Goal: Information Seeking & Learning: Find specific page/section

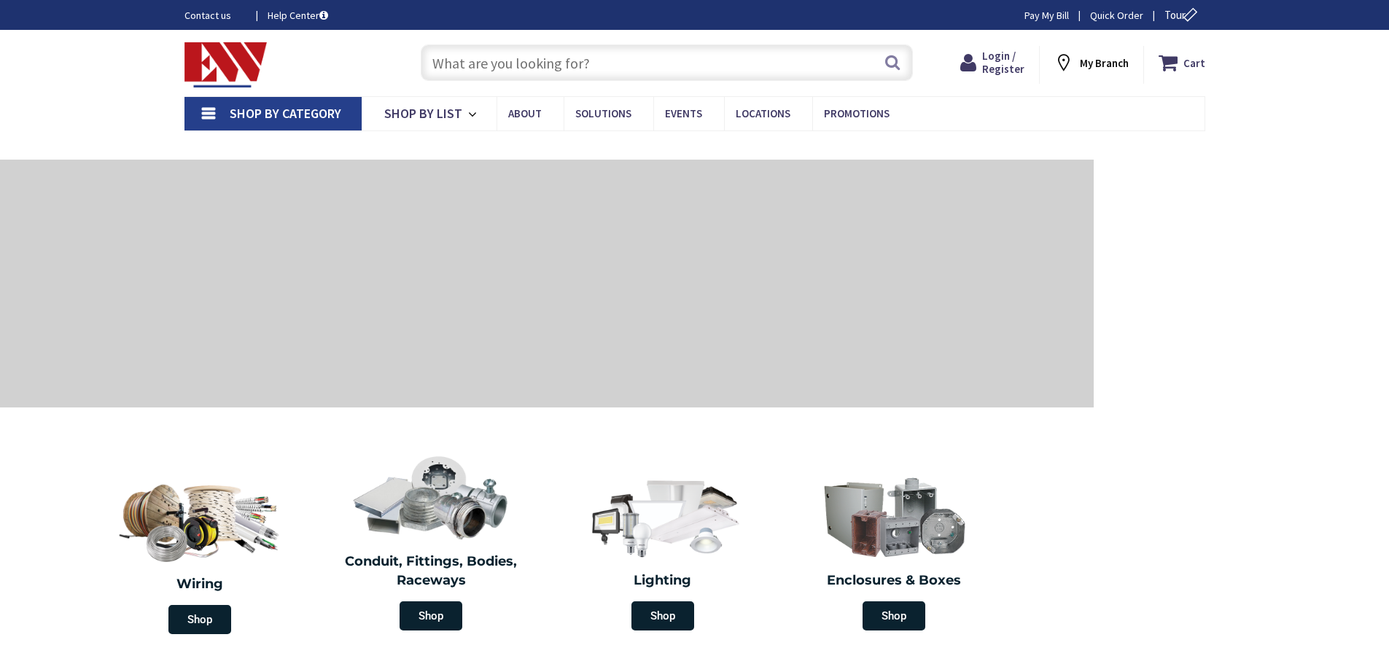
click at [470, 73] on input "text" at bounding box center [667, 62] width 492 height 36
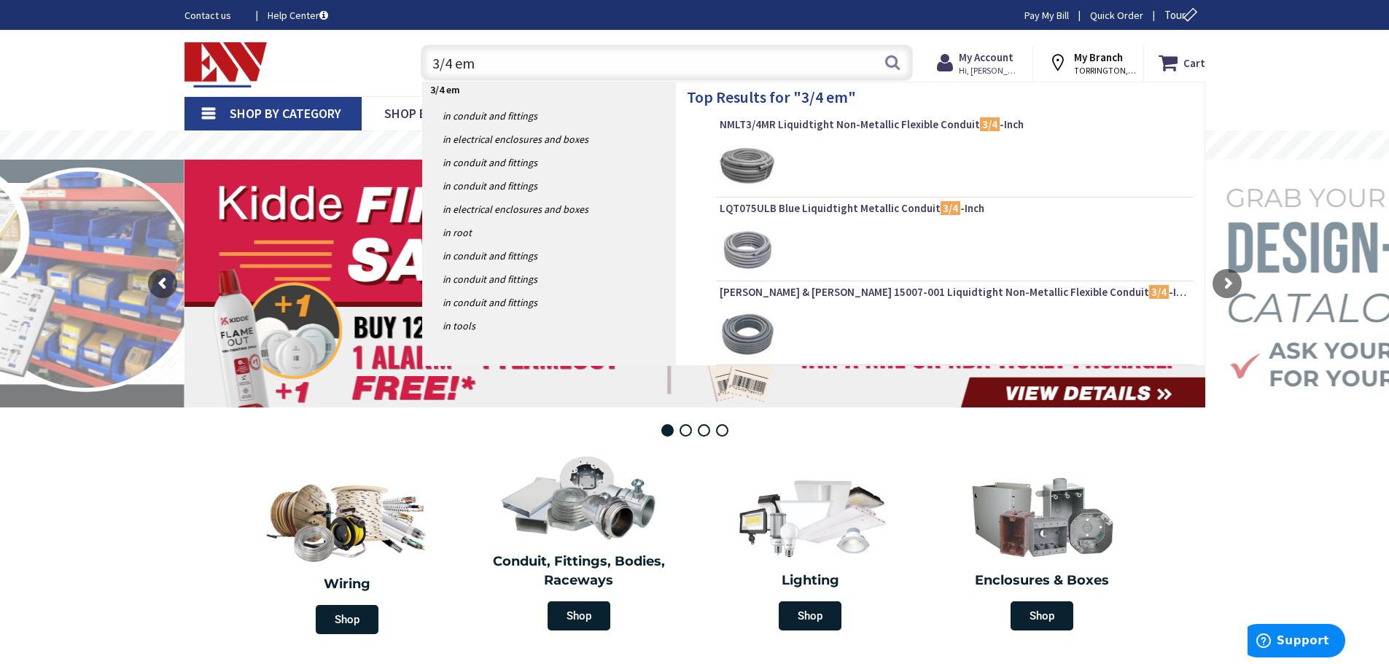
type input "3/4 emt"
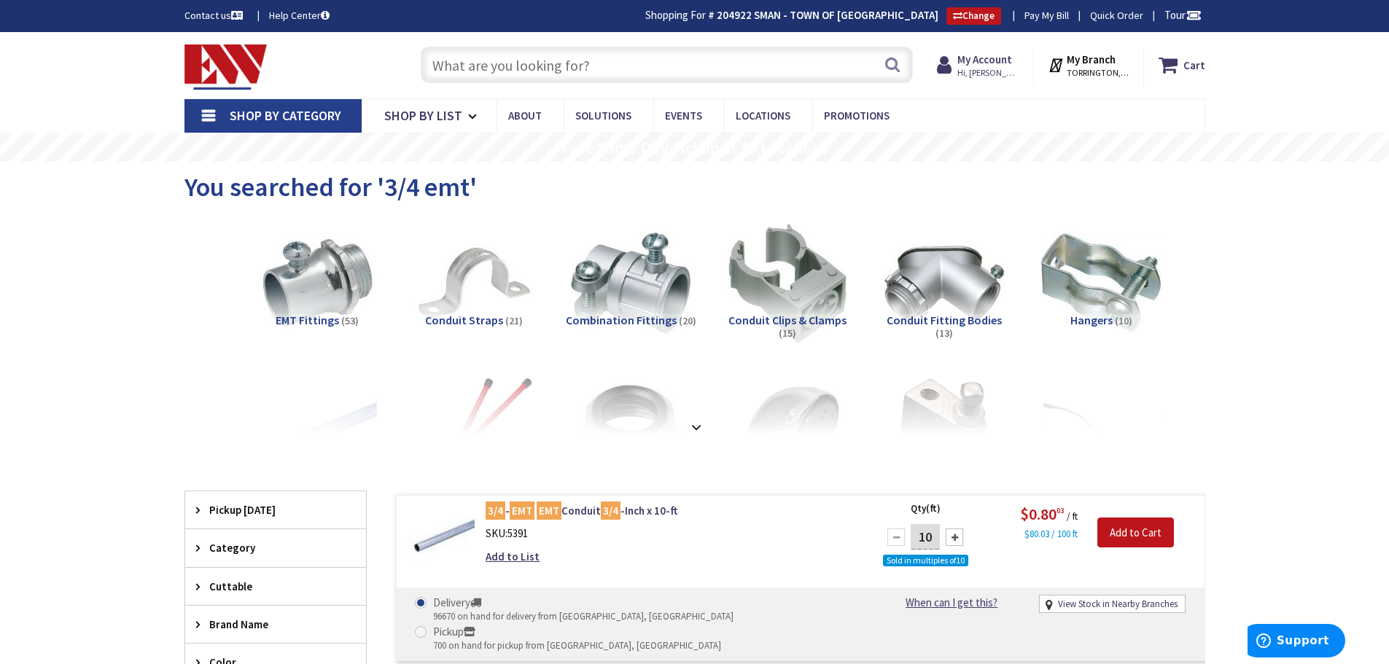
click at [473, 56] on input "text" at bounding box center [667, 65] width 492 height 36
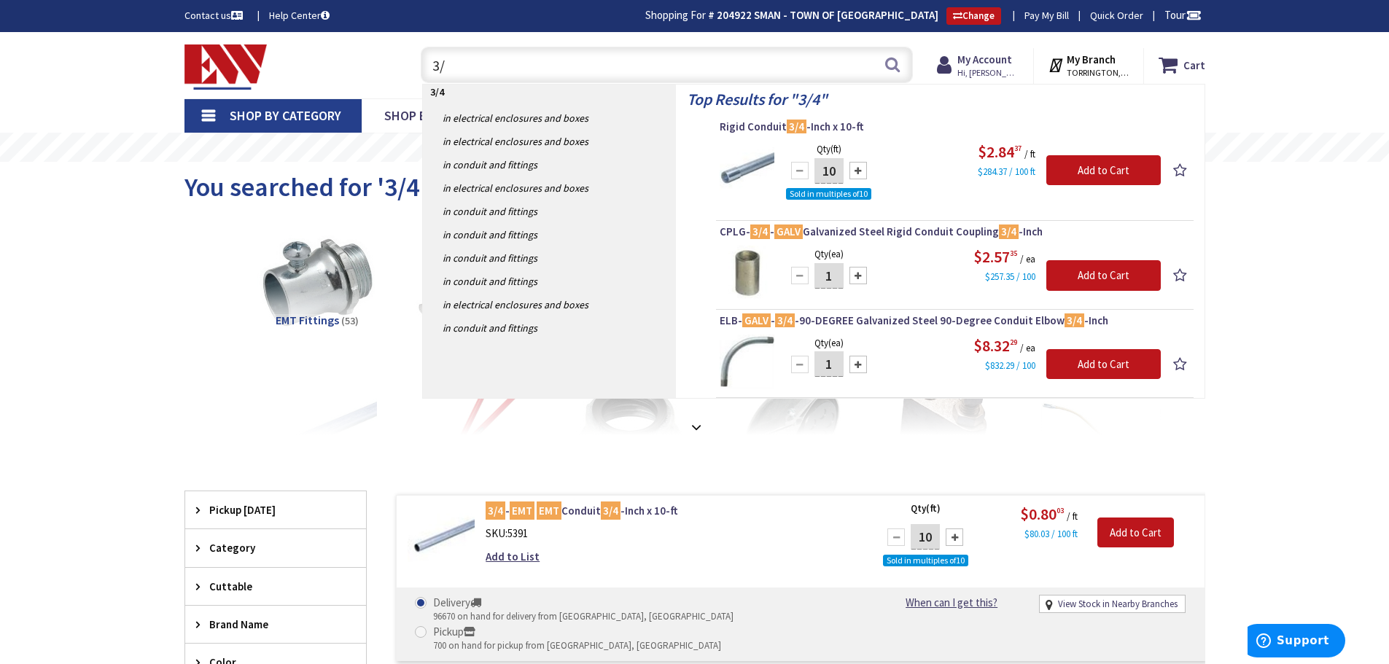
type input "3"
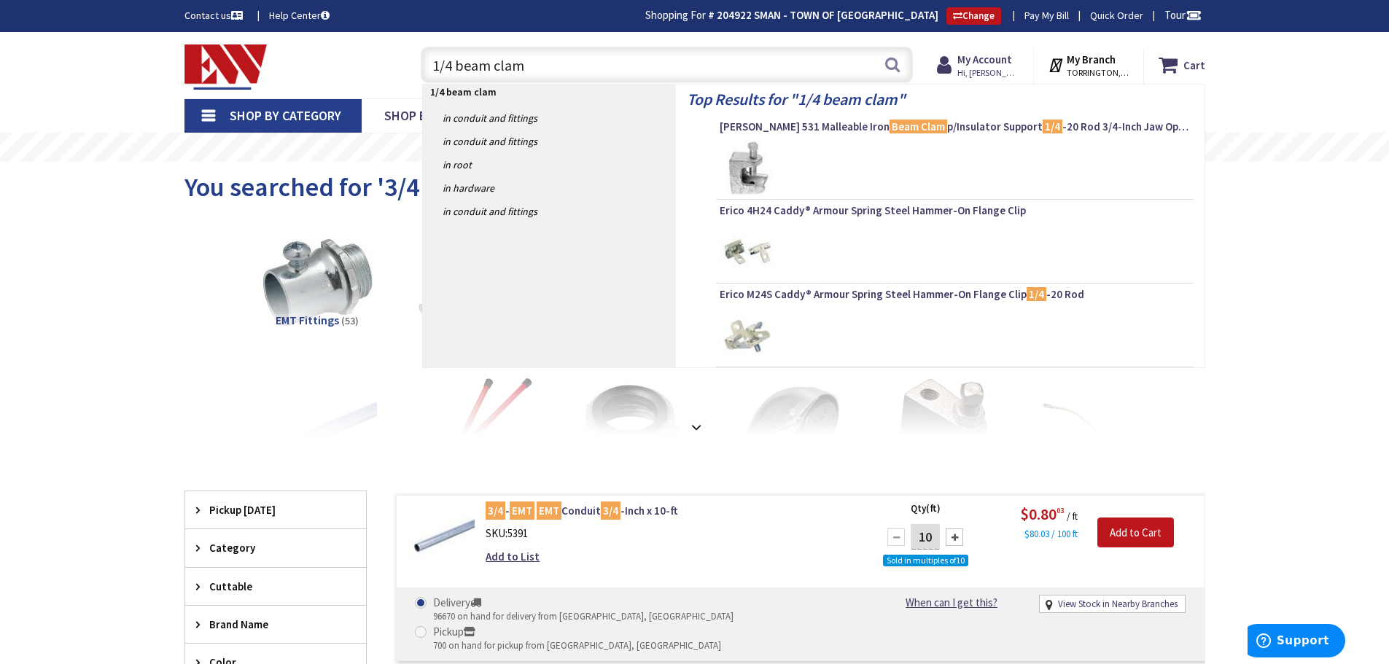
type input "1/4 beam clamp"
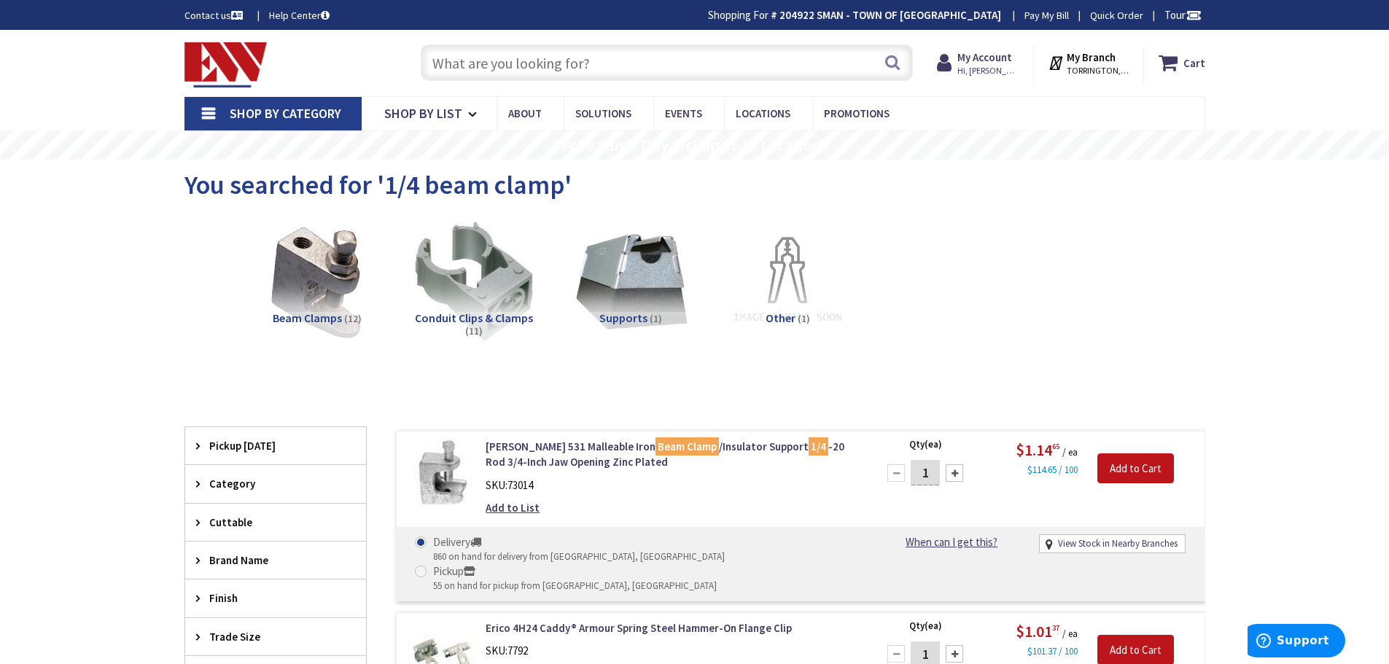
click at [506, 76] on input "text" at bounding box center [667, 62] width 492 height 36
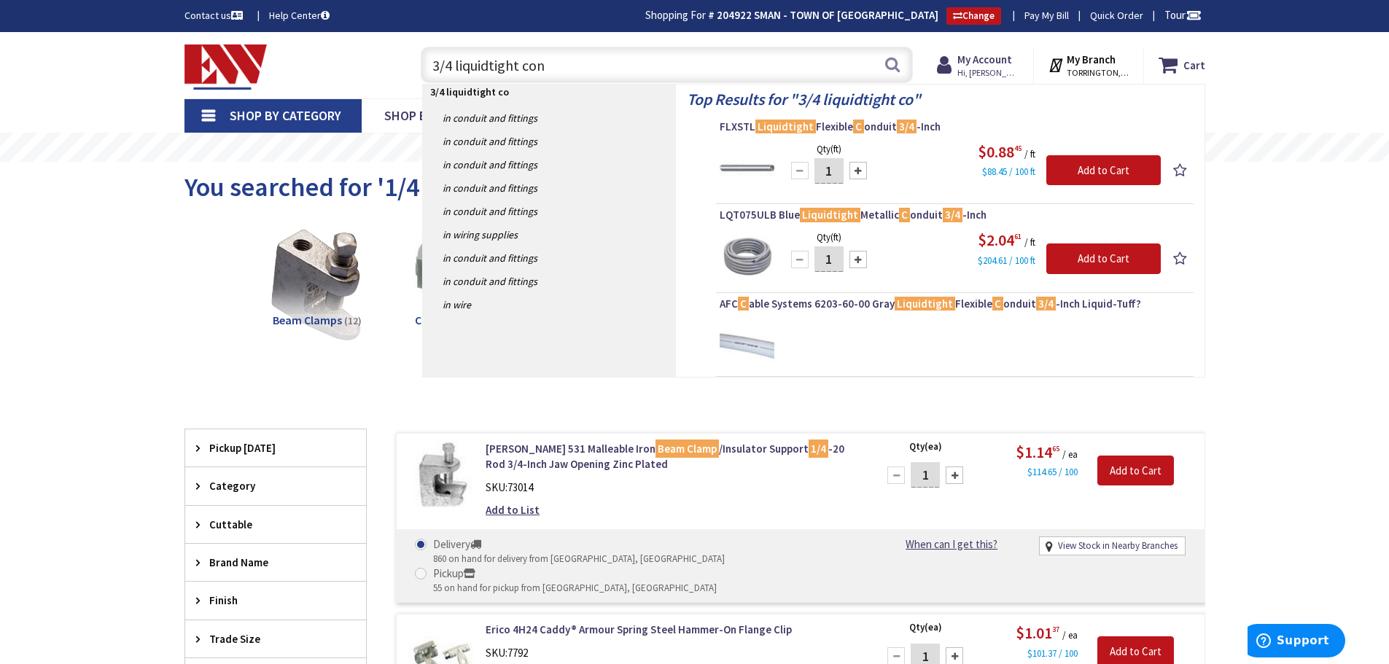
type input "3/4 liquidtight conn"
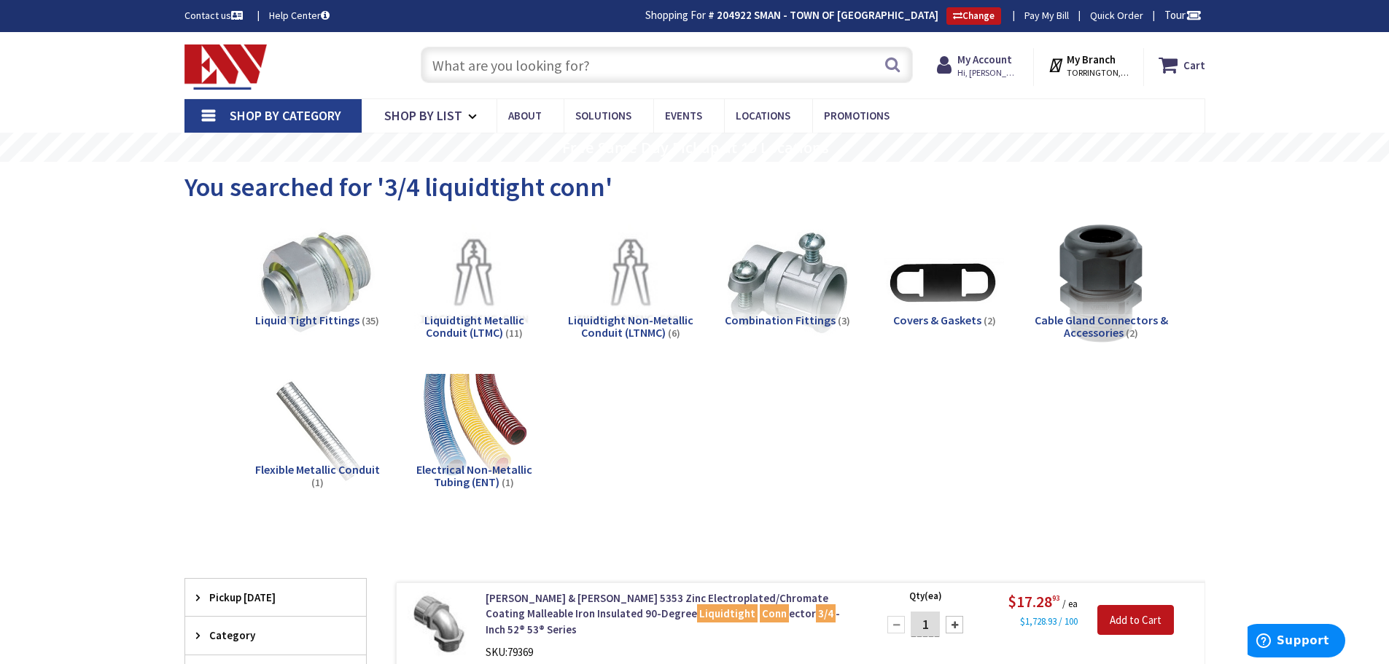
click at [484, 63] on input "text" at bounding box center [667, 65] width 492 height 36
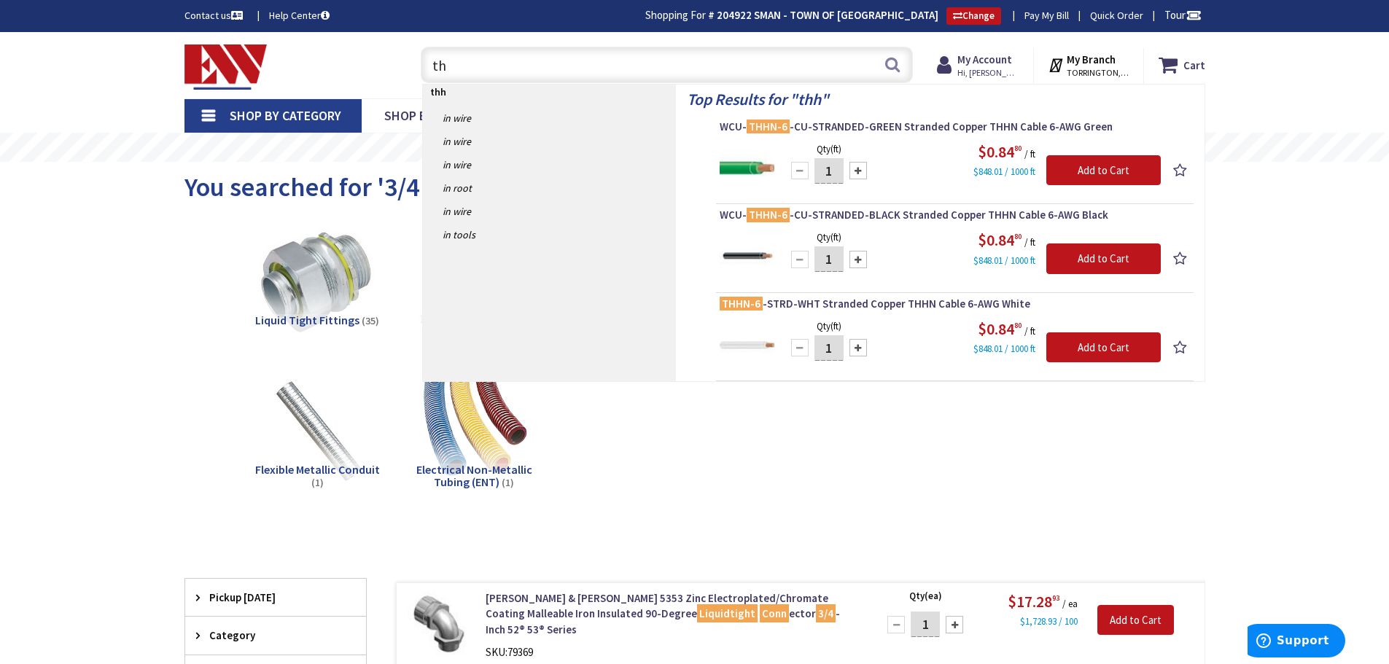
type input "t"
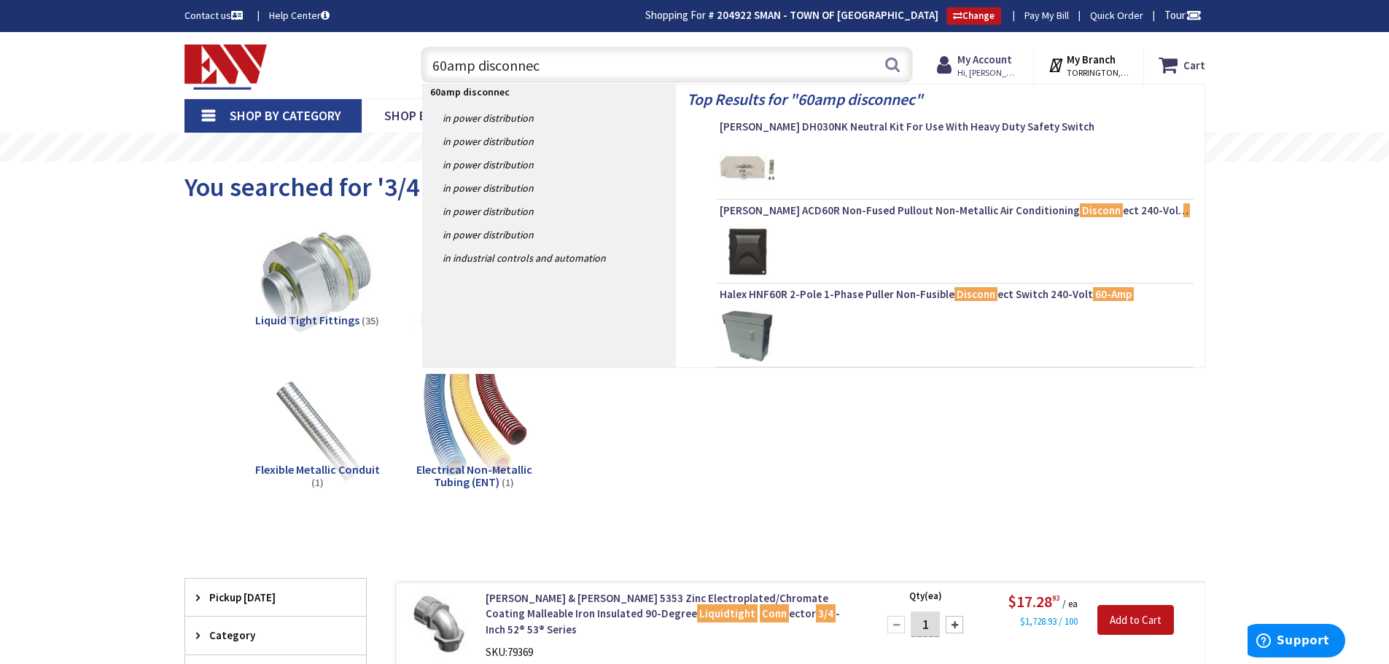
type input "60amp disconnect"
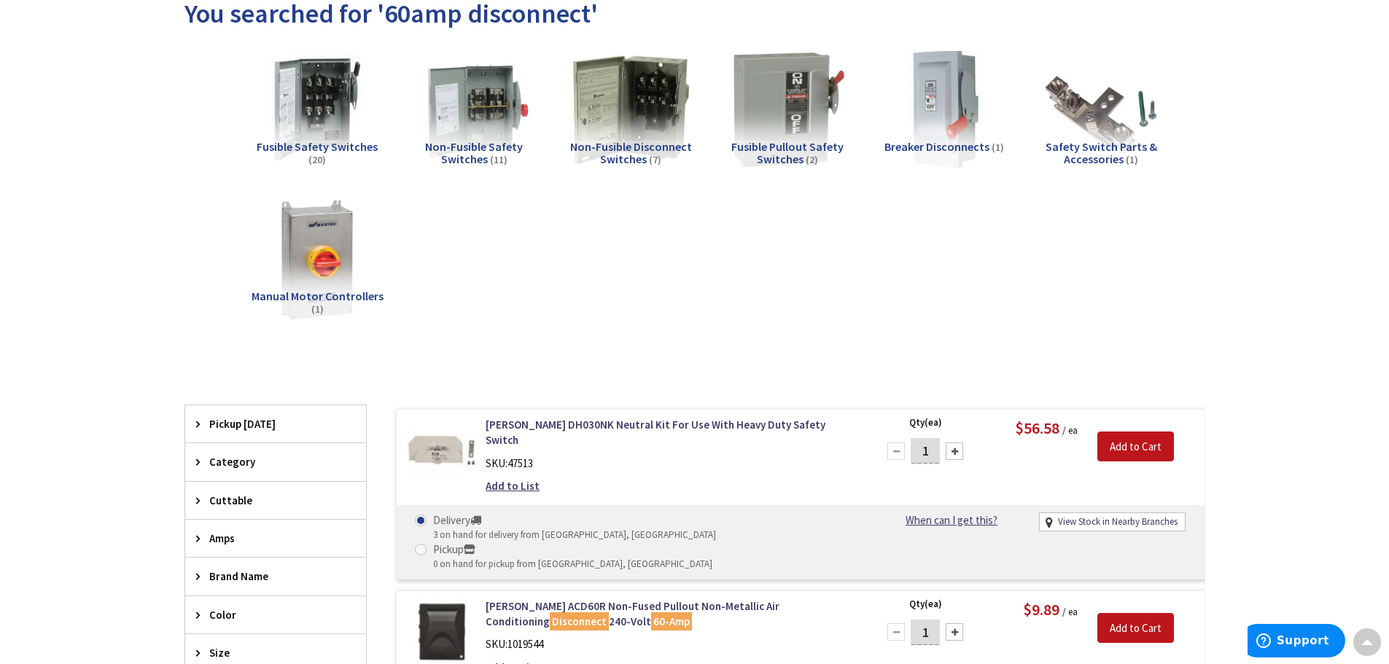
scroll to position [146, 0]
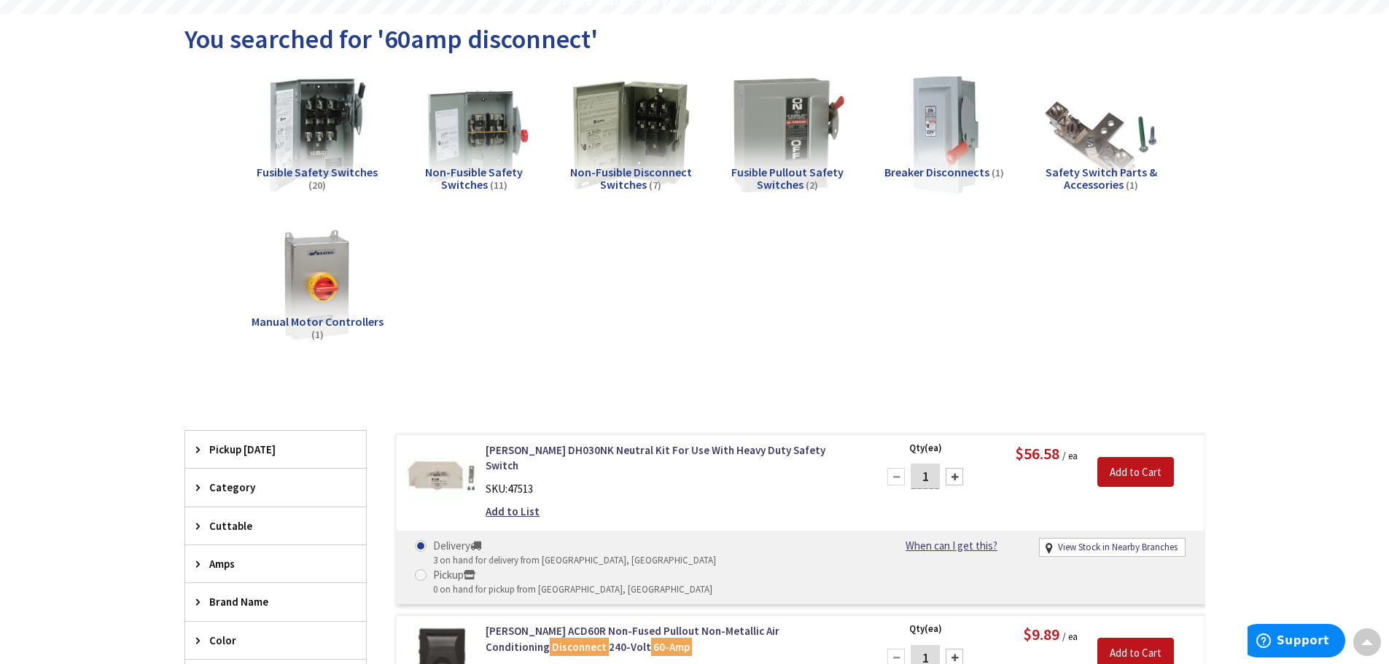
click at [300, 137] on img at bounding box center [317, 135] width 132 height 132
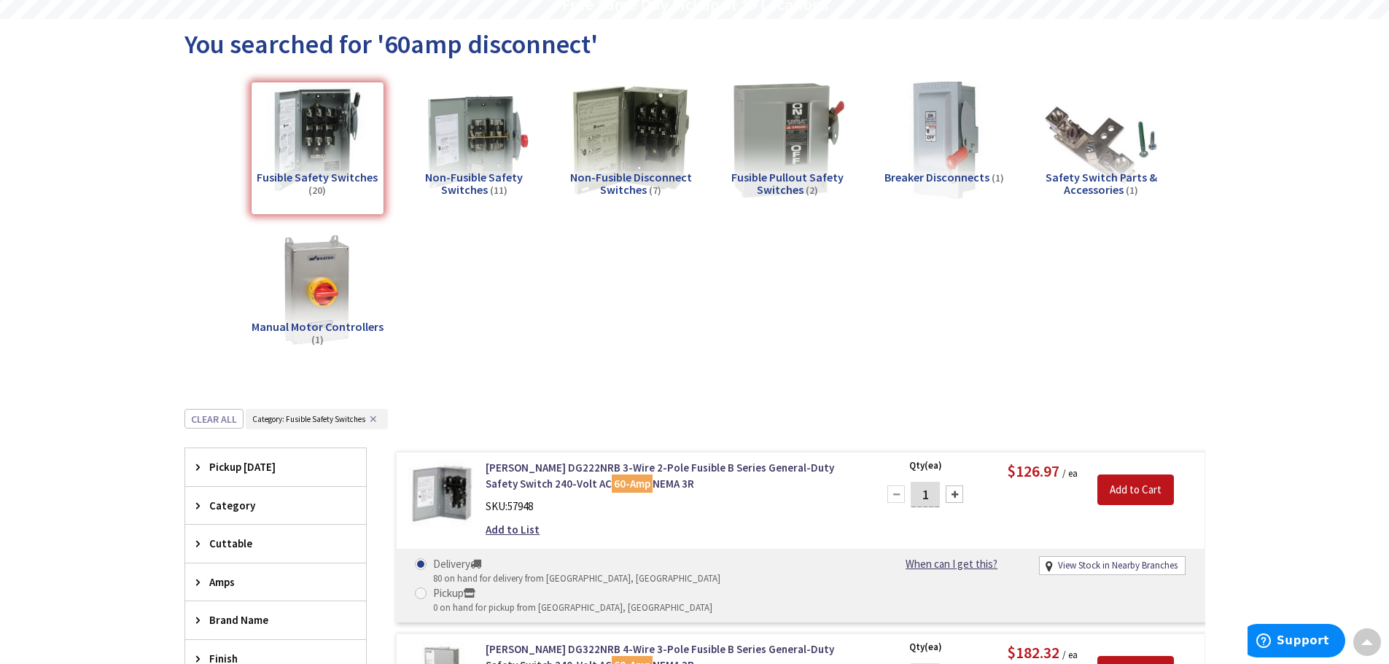
scroll to position [0, 0]
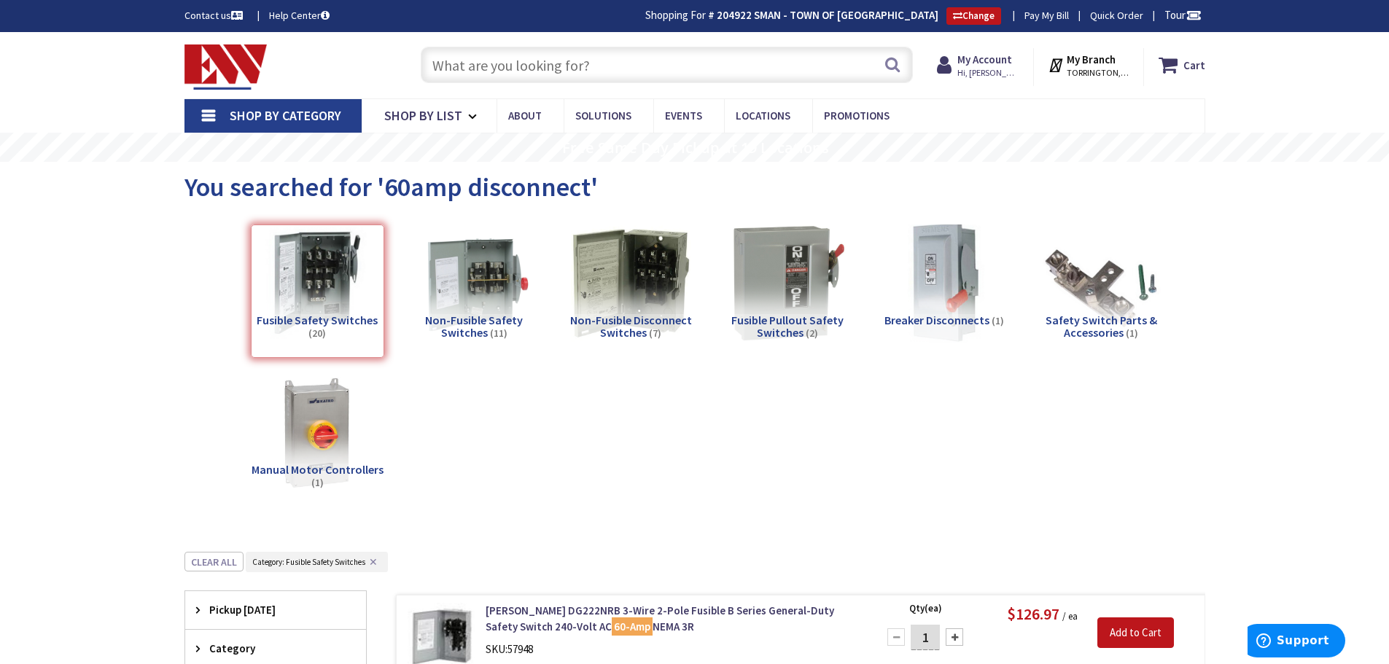
click at [492, 75] on input "text" at bounding box center [667, 65] width 492 height 36
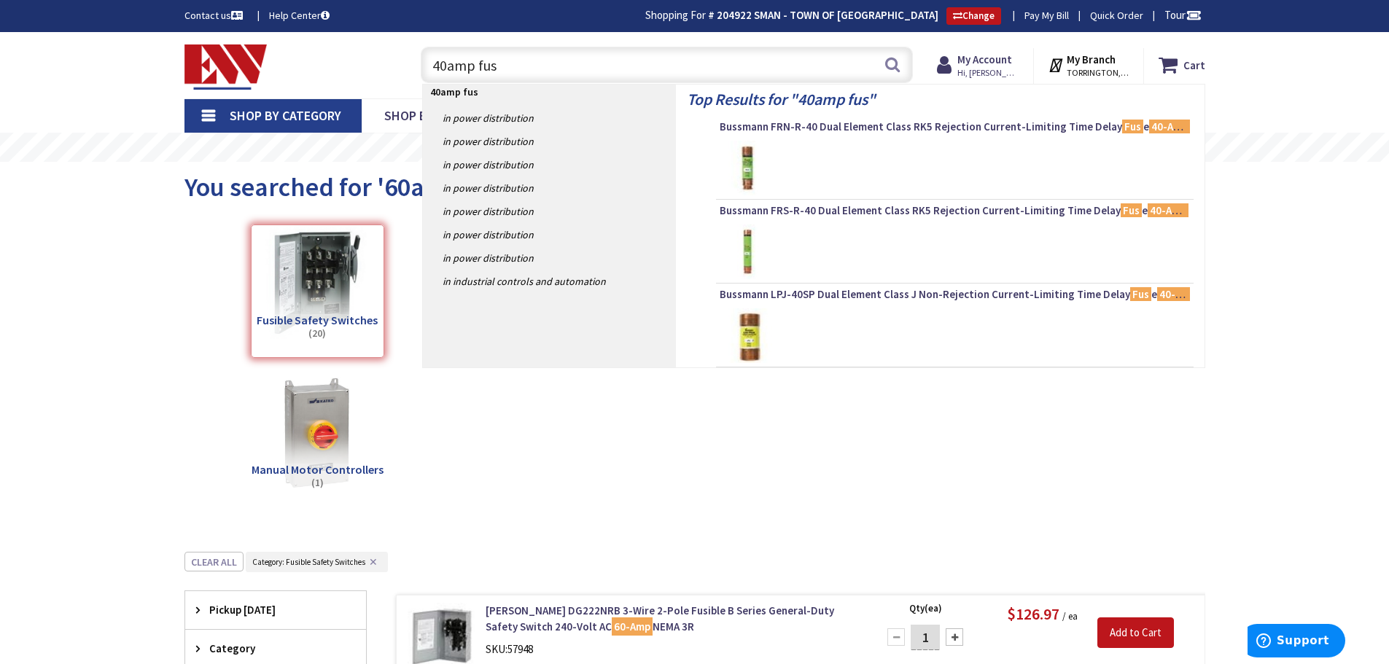
type input "40amp fuse"
